Goal: Transaction & Acquisition: Purchase product/service

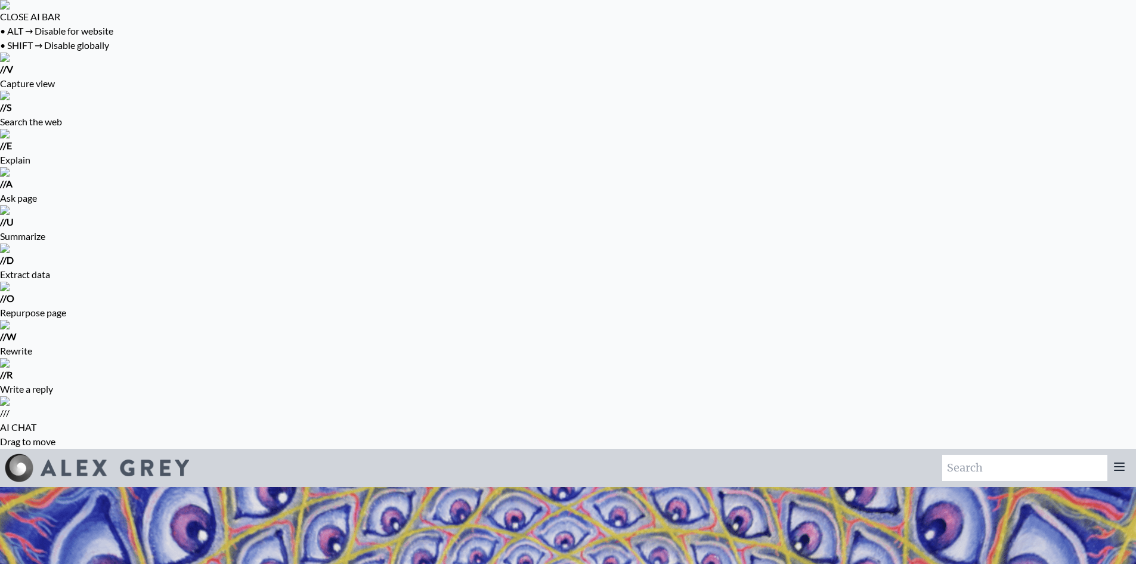
click at [1124, 463] on icon at bounding box center [1120, 466] width 10 height 7
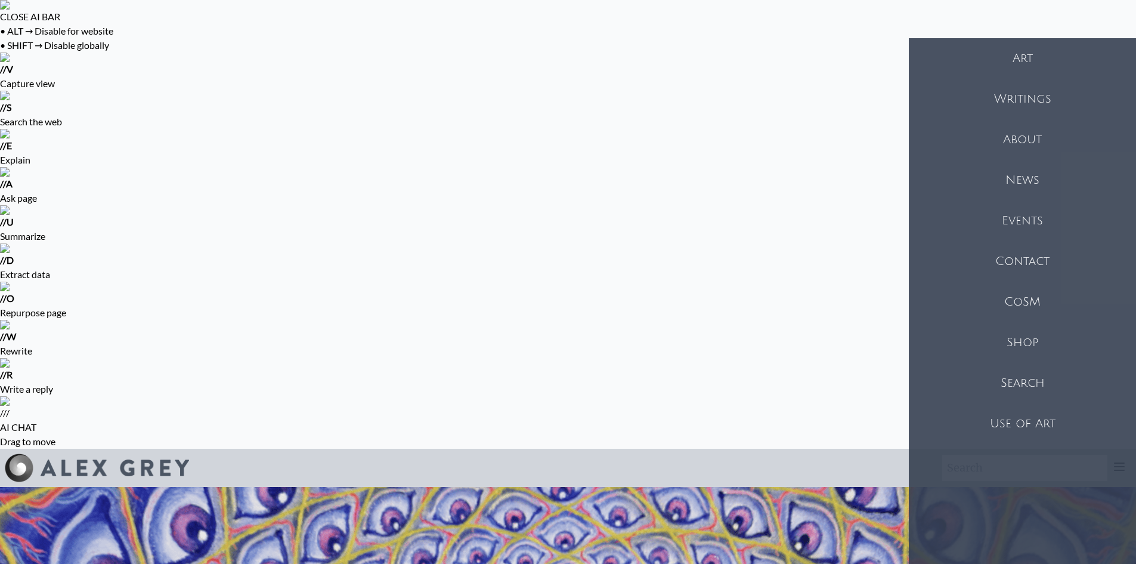
click at [1017, 336] on div "Shop" at bounding box center [1022, 342] width 227 height 41
